Goal: Transaction & Acquisition: Register for event/course

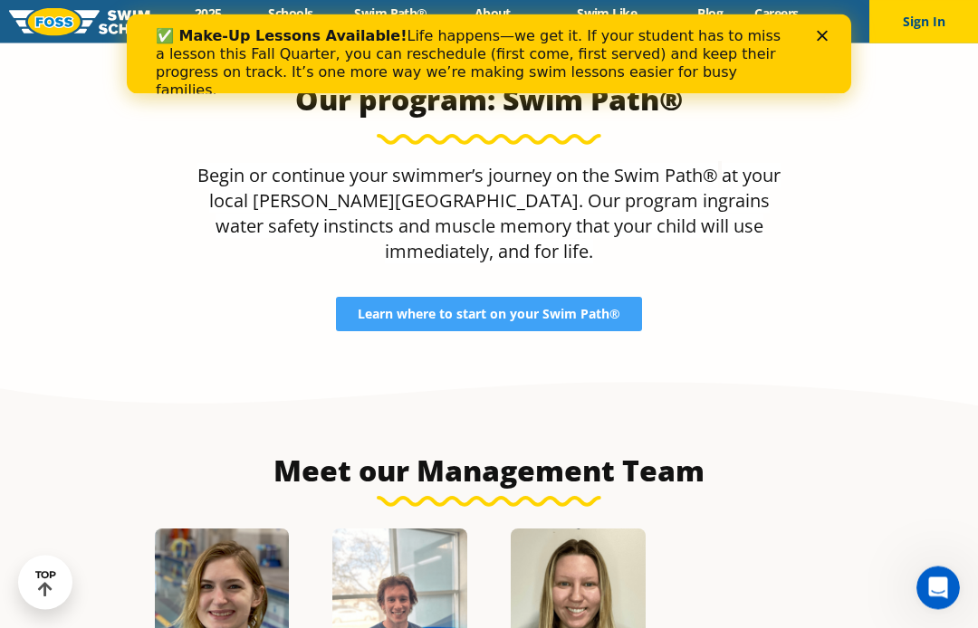
scroll to position [1648, 0]
click at [547, 308] on span "Learn where to start on your Swim Path®" at bounding box center [489, 314] width 263 height 13
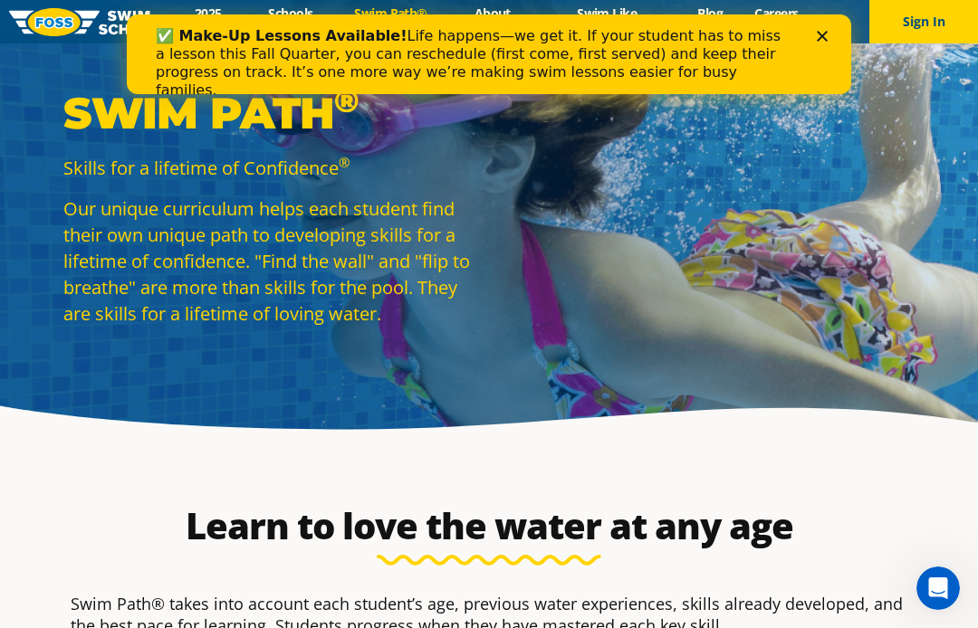
click at [824, 39] on polygon "Close" at bounding box center [822, 36] width 11 height 11
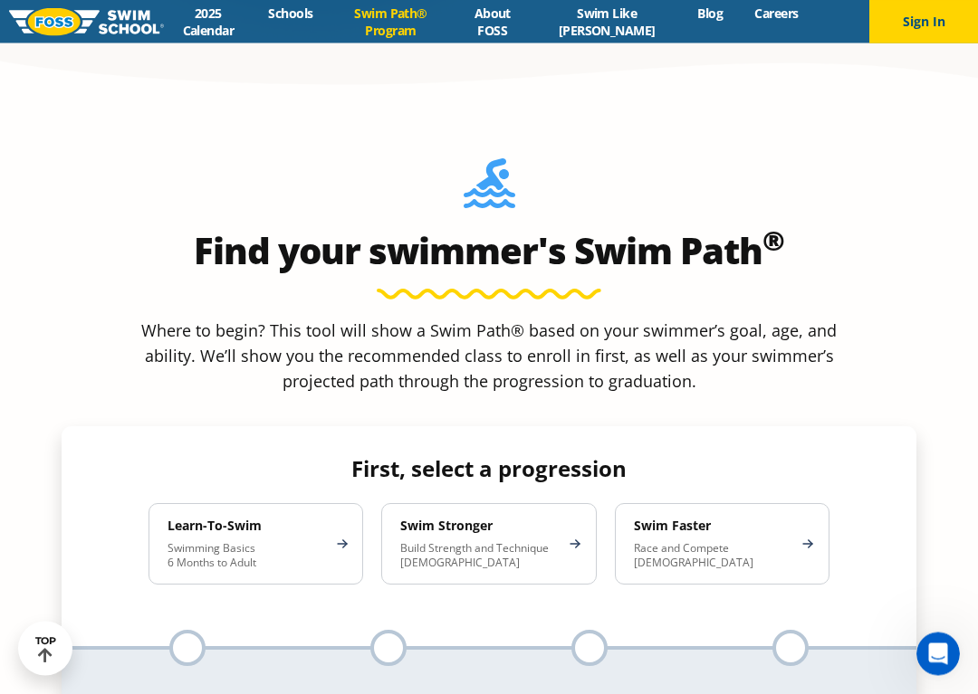
scroll to position [1548, 0]
click at [297, 11] on link "Schools" at bounding box center [291, 13] width 76 height 17
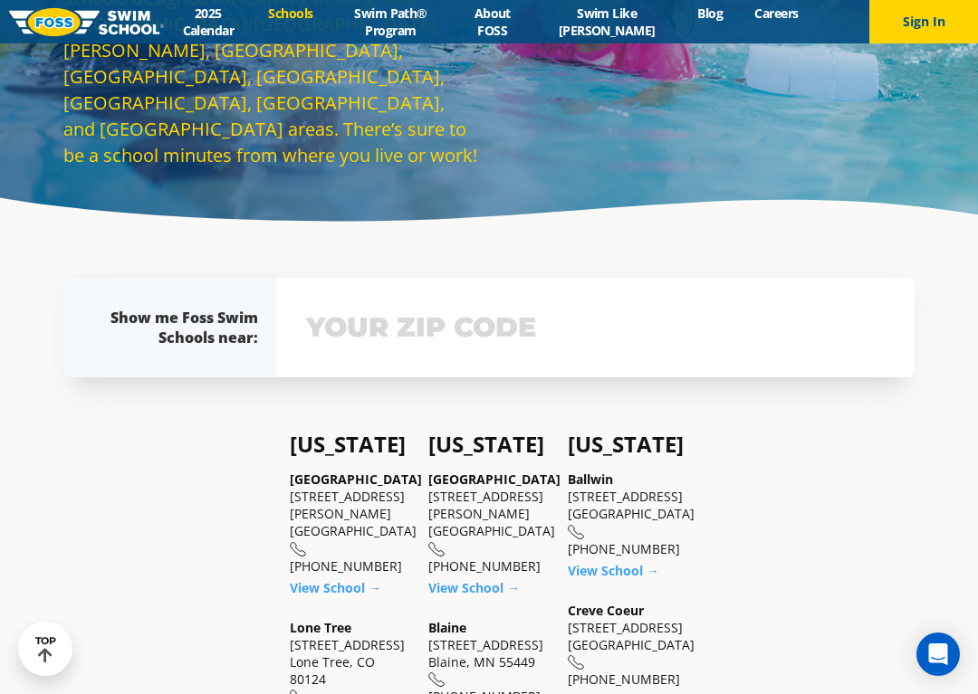
scroll to position [257, 0]
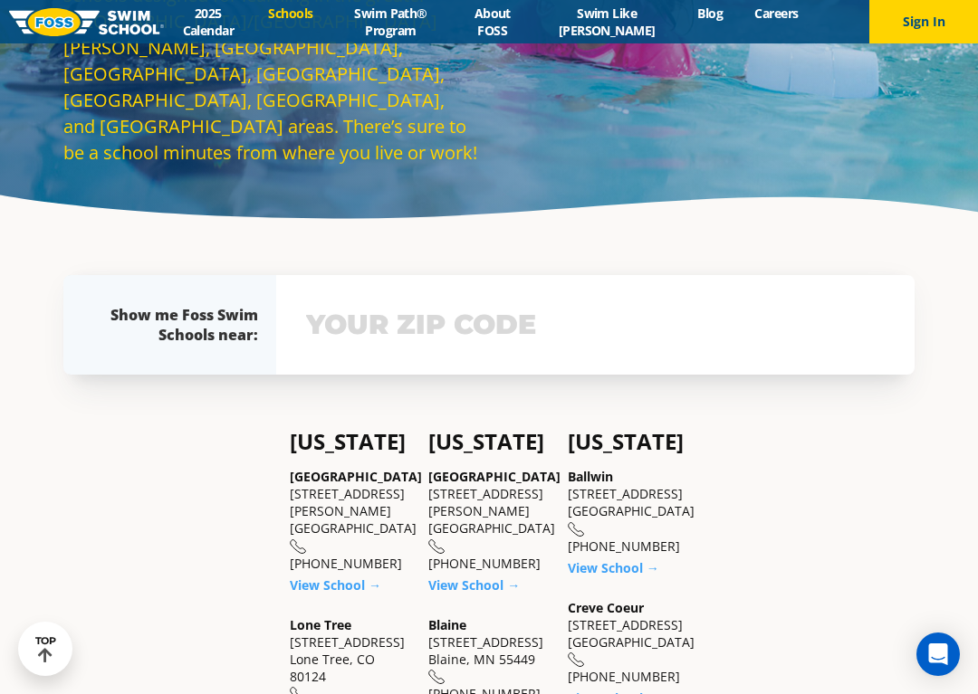
click at [432, 320] on input "text" at bounding box center [595, 325] width 588 height 53
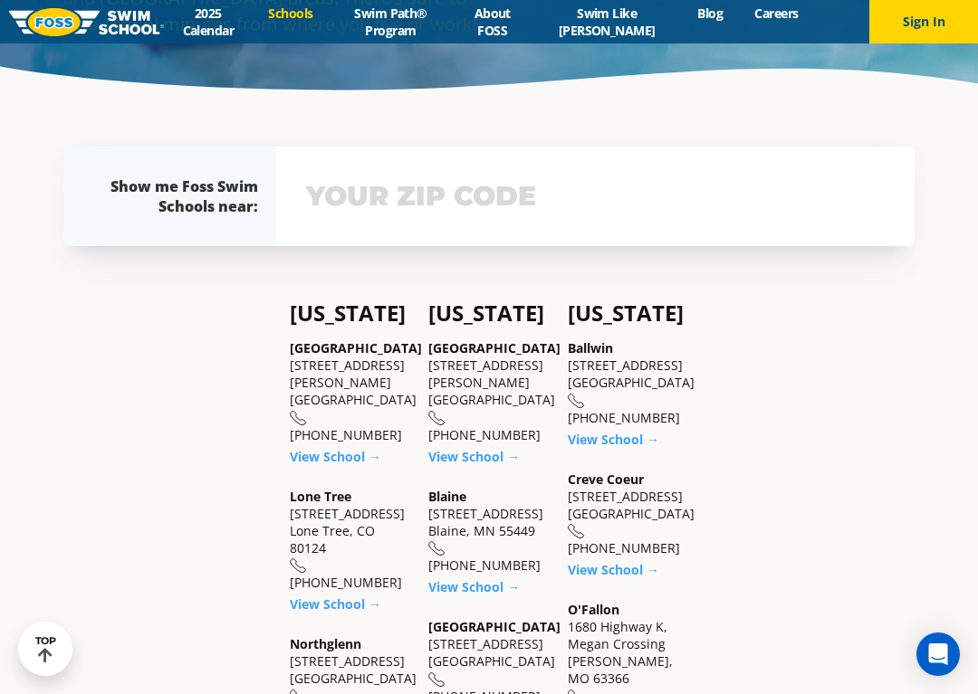
scroll to position [440, 0]
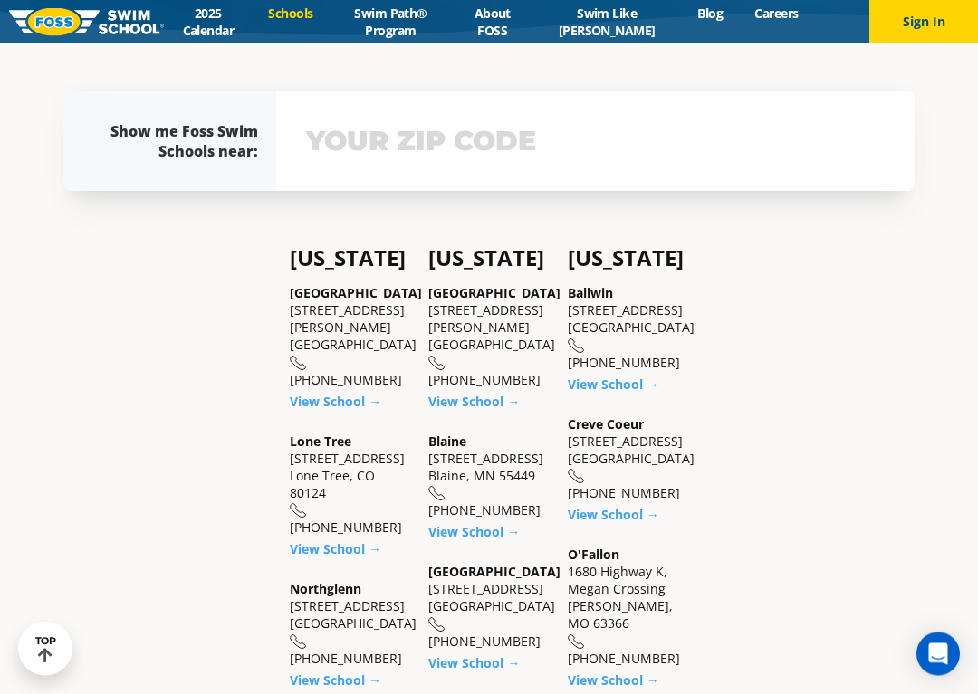
type input "55117"
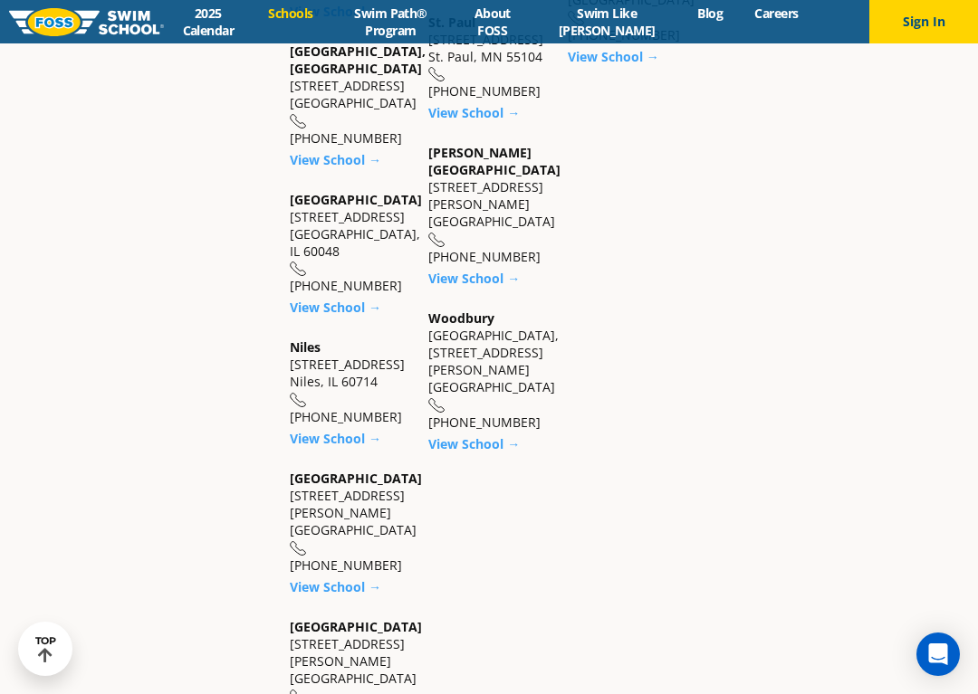
scroll to position [1958, 0]
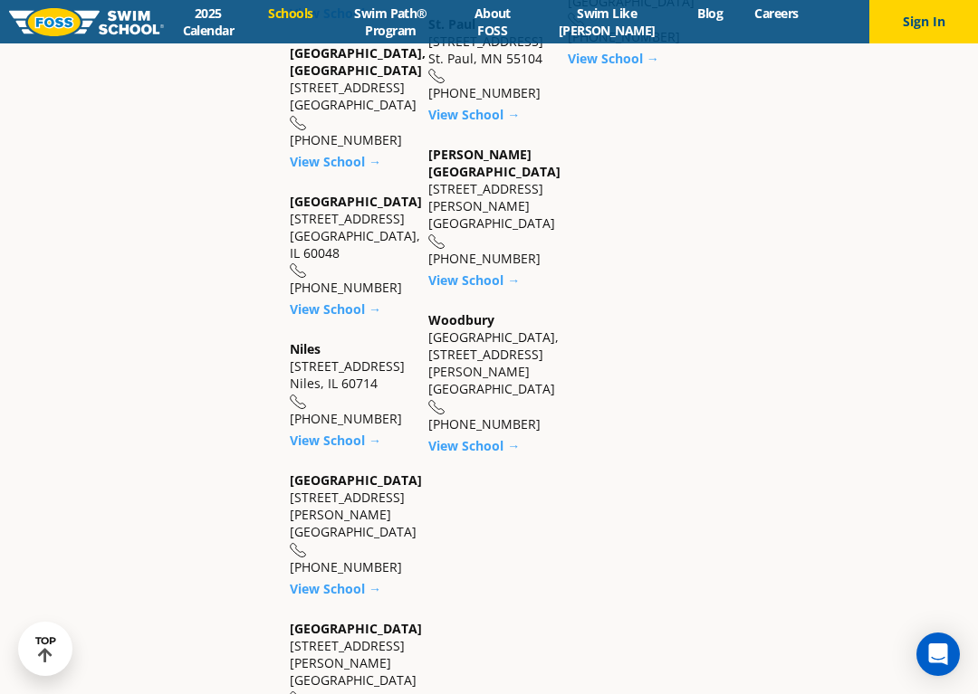
click at [488, 454] on link "View School →" at bounding box center [473, 445] width 91 height 17
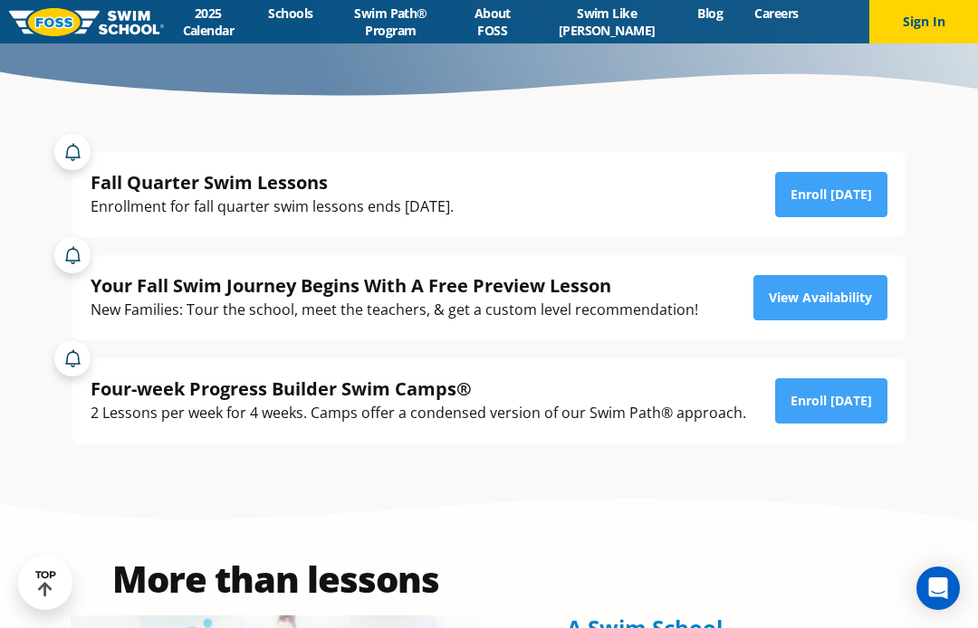
scroll to position [333, 0]
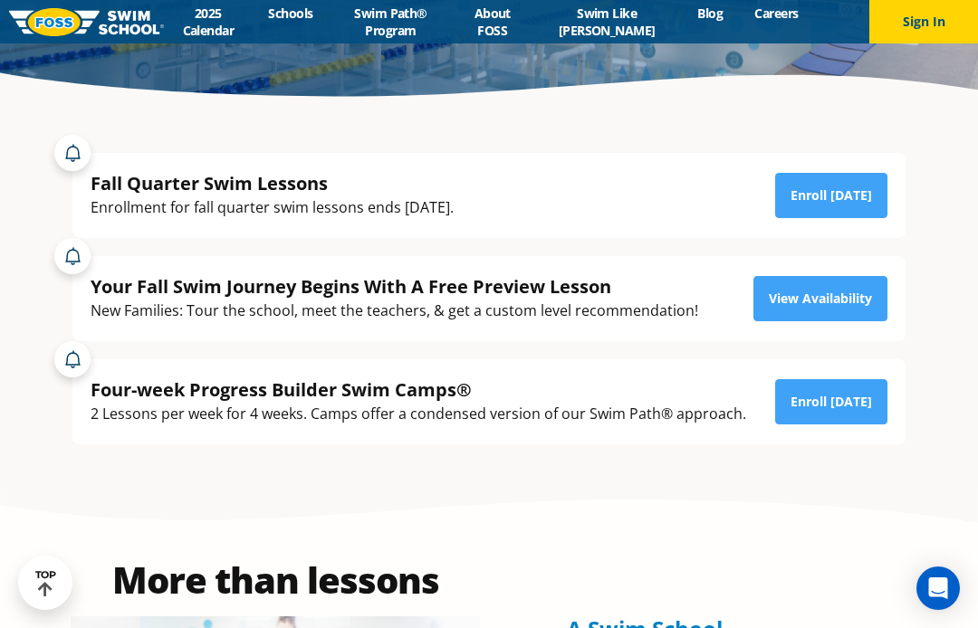
click at [843, 200] on link "Enroll [DATE]" at bounding box center [831, 195] width 112 height 45
